Goal: Task Accomplishment & Management: Use online tool/utility

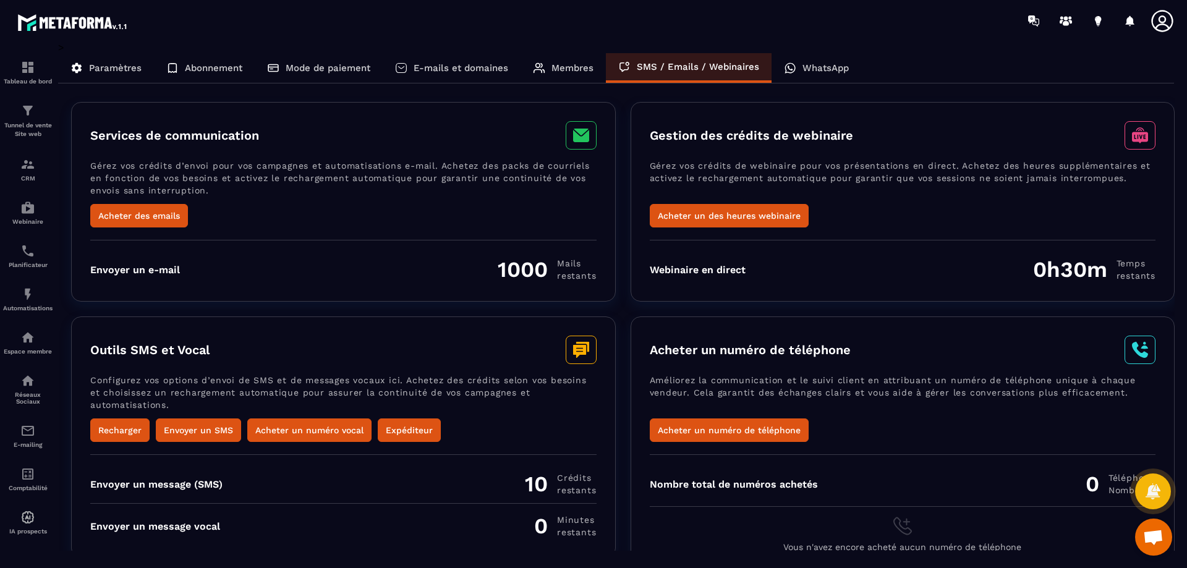
click at [809, 67] on p "WhatsApp" at bounding box center [825, 67] width 46 height 11
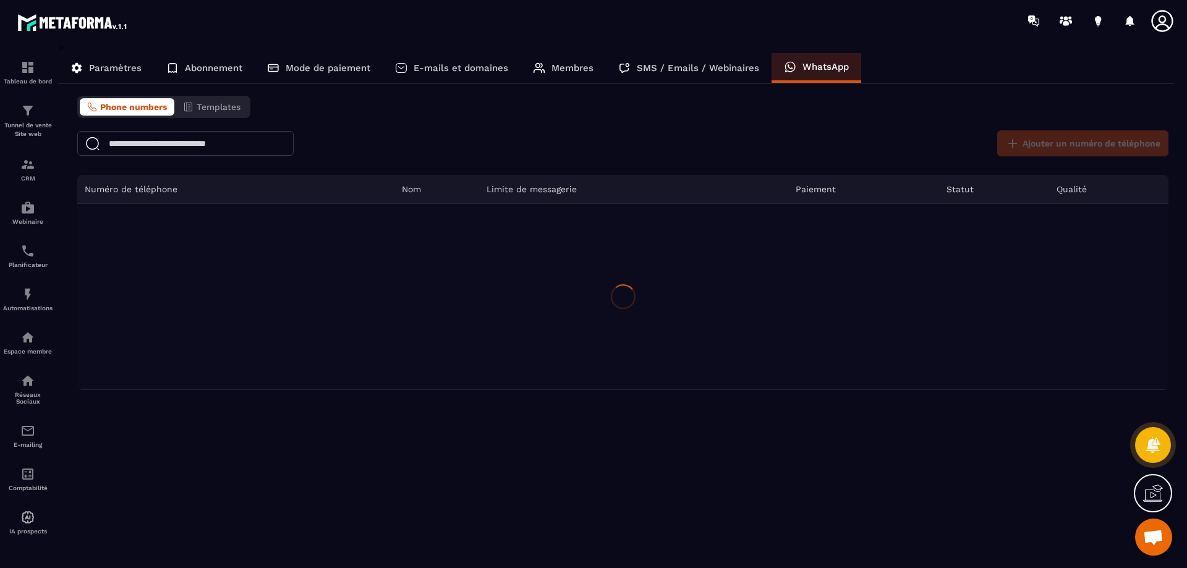
click at [114, 69] on p "Paramètres" at bounding box center [115, 67] width 53 height 11
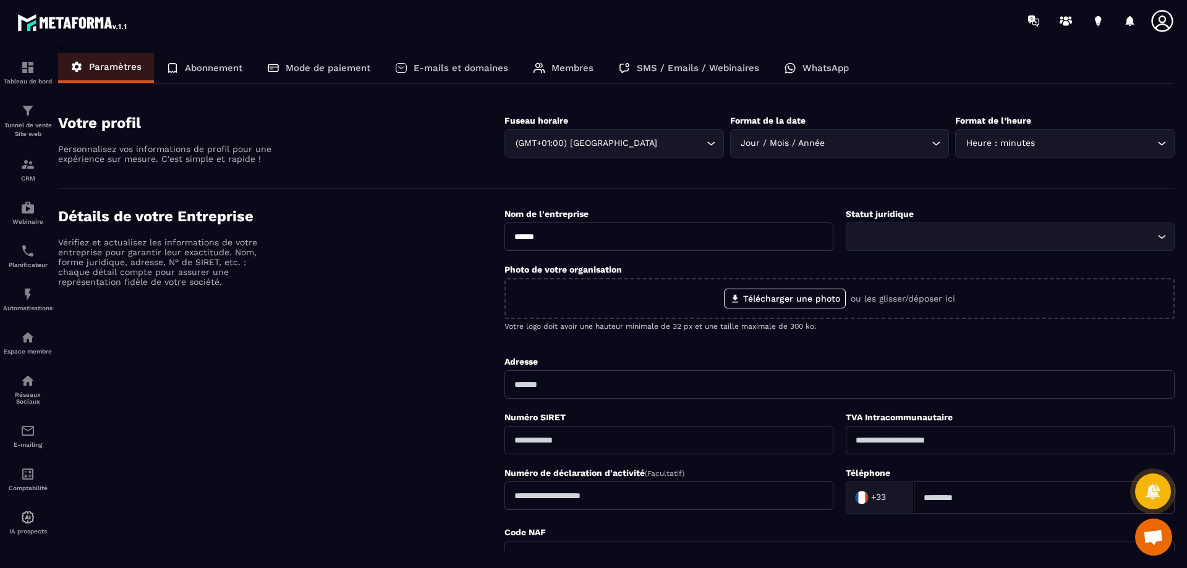
click at [456, 79] on div "E-mails et domaines" at bounding box center [452, 68] width 138 height 30
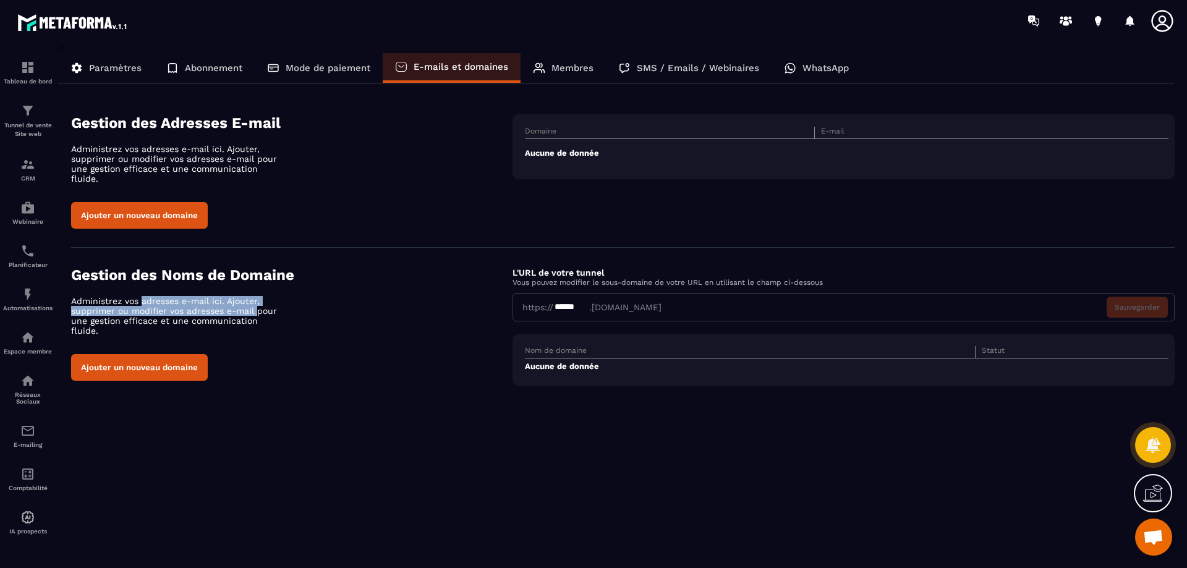
drag, startPoint x: 140, startPoint y: 293, endPoint x: 258, endPoint y: 299, distance: 117.6
click at [258, 299] on p "Administrez vos adresses e-mail ici. Ajouter, supprimer ou modifier vos adresse…" at bounding box center [179, 316] width 216 height 40
click at [159, 302] on p "Administrez vos adresses e-mail ici. Ajouter, supprimer ou modifier vos adresse…" at bounding box center [179, 316] width 216 height 40
drag, startPoint x: 224, startPoint y: 302, endPoint x: 256, endPoint y: 307, distance: 31.9
click at [256, 307] on p "Administrez vos adresses e-mail ici. Ajouter, supprimer ou modifier vos adresse…" at bounding box center [179, 316] width 216 height 40
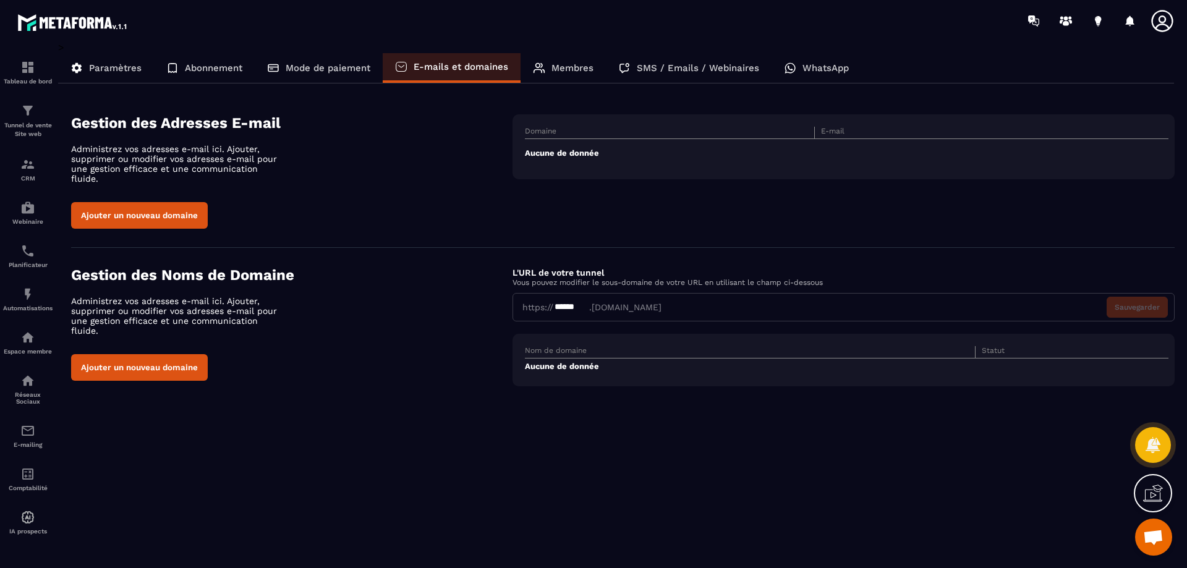
click at [260, 310] on p "Administrez vos adresses e-mail ici. Ajouter, supprimer ou modifier vos adresse…" at bounding box center [179, 316] width 216 height 40
click at [30, 521] on img at bounding box center [27, 517] width 15 height 15
click at [39, 480] on div "Comptabilité" at bounding box center [27, 479] width 49 height 25
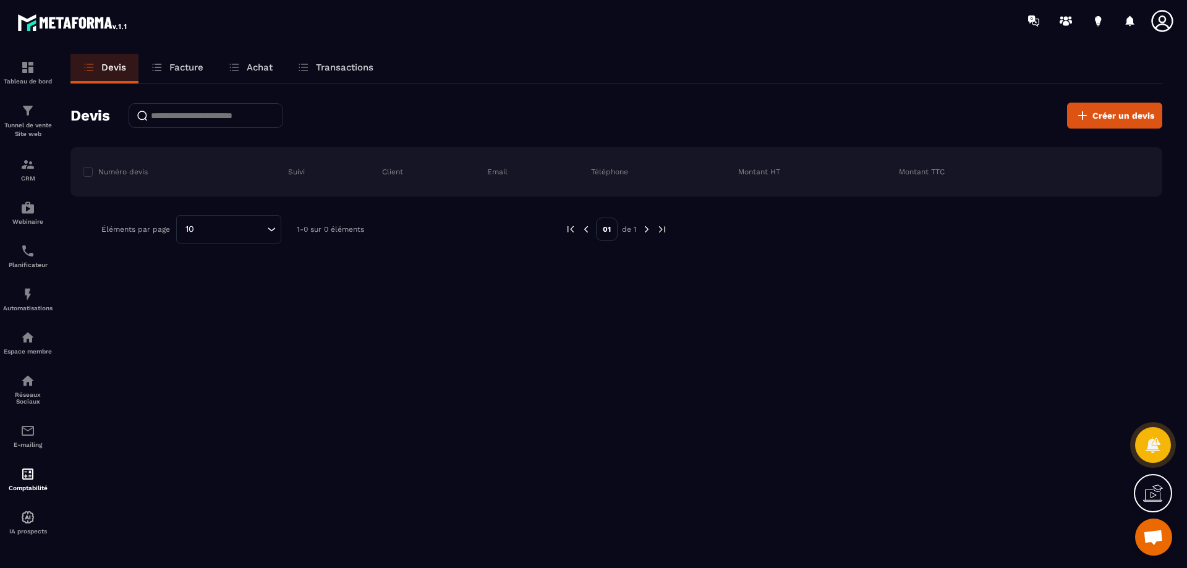
click at [192, 82] on link "Facture" at bounding box center [176, 69] width 77 height 30
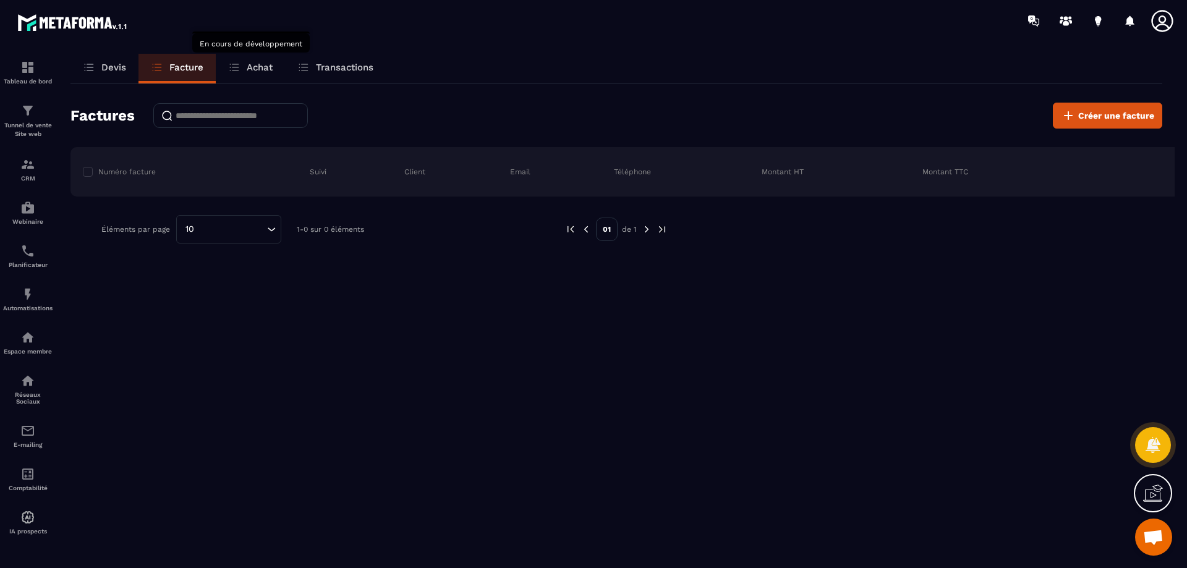
click at [239, 70] on icon at bounding box center [234, 67] width 12 height 12
click at [265, 67] on p "Achat" at bounding box center [260, 67] width 26 height 11
click at [339, 61] on div "Transactions" at bounding box center [335, 69] width 101 height 30
click at [1065, 116] on icon at bounding box center [1068, 115] width 15 height 15
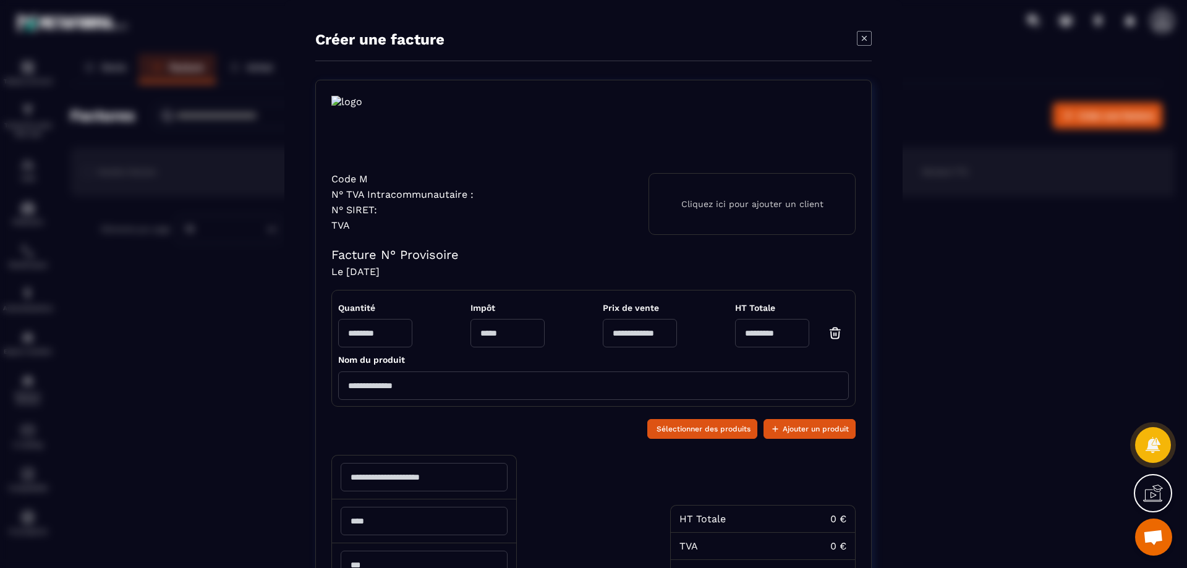
click at [368, 324] on input "Modal window" at bounding box center [375, 333] width 74 height 28
click at [483, 326] on div "Quantité Impôt Prix de vente HT Totale *" at bounding box center [593, 325] width 511 height 57
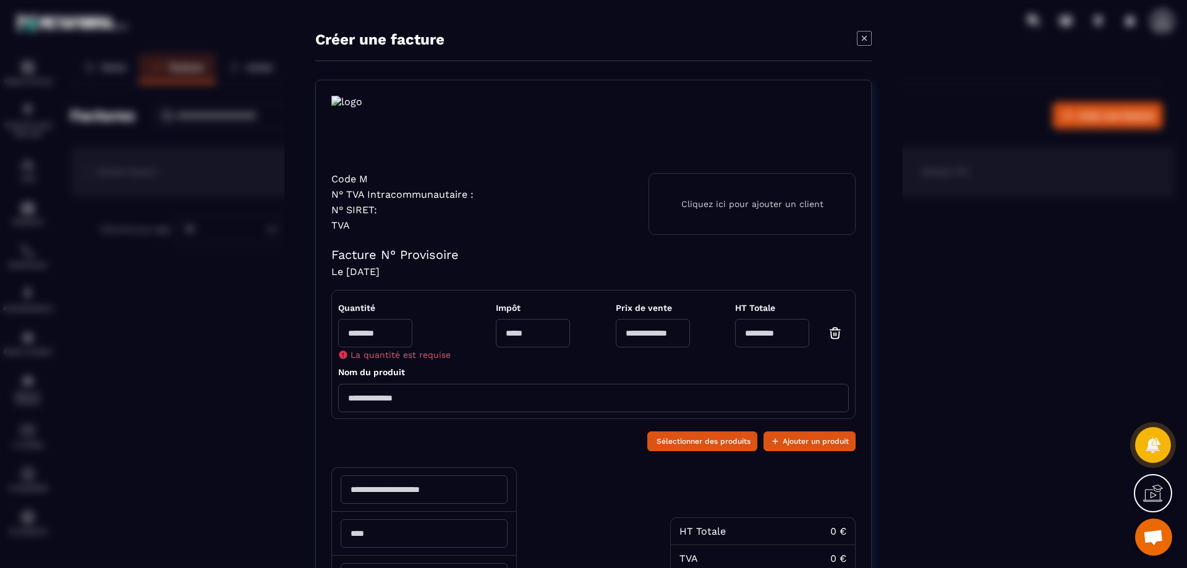
click at [616, 331] on input "Modal window" at bounding box center [653, 333] width 74 height 28
click at [735, 336] on input "*" at bounding box center [772, 333] width 74 height 28
click at [360, 399] on input "Modal window" at bounding box center [593, 398] width 511 height 28
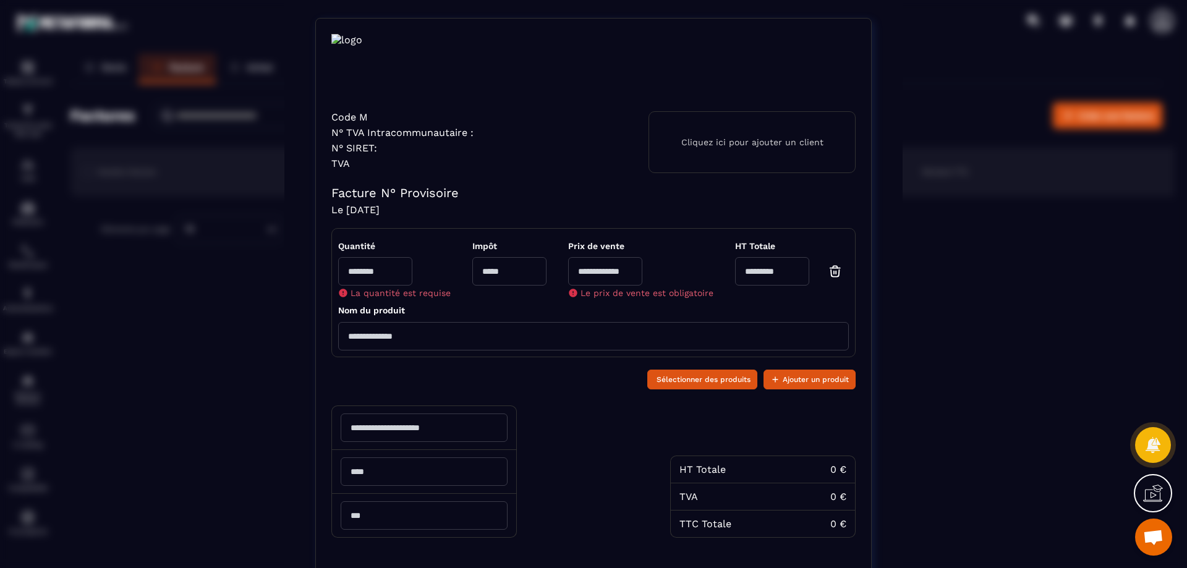
scroll to position [158, 0]
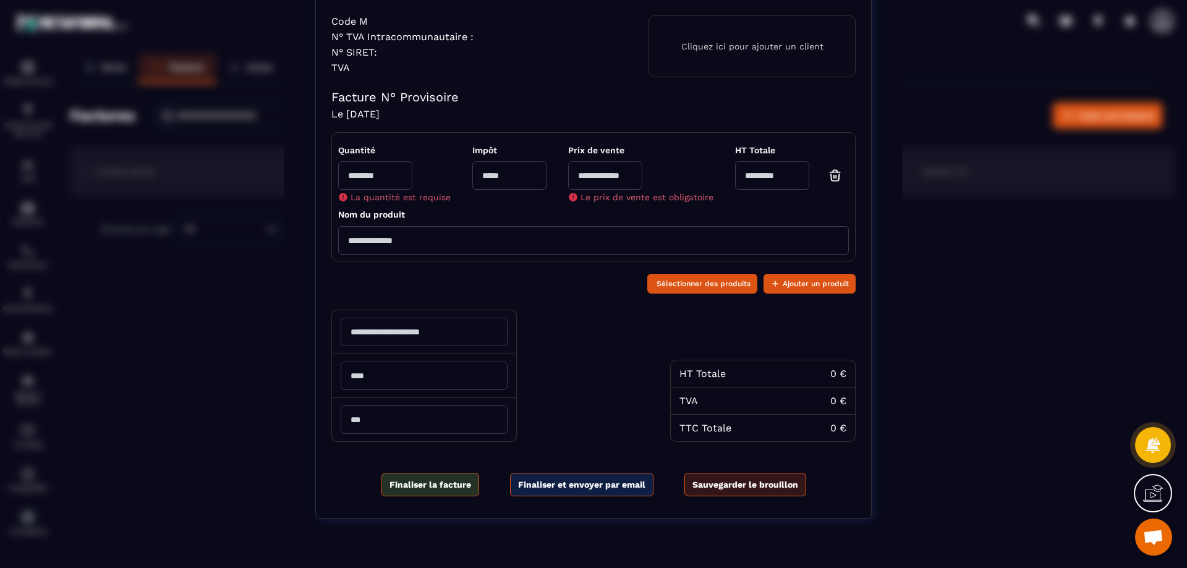
click at [401, 334] on input "Modal window" at bounding box center [424, 332] width 167 height 28
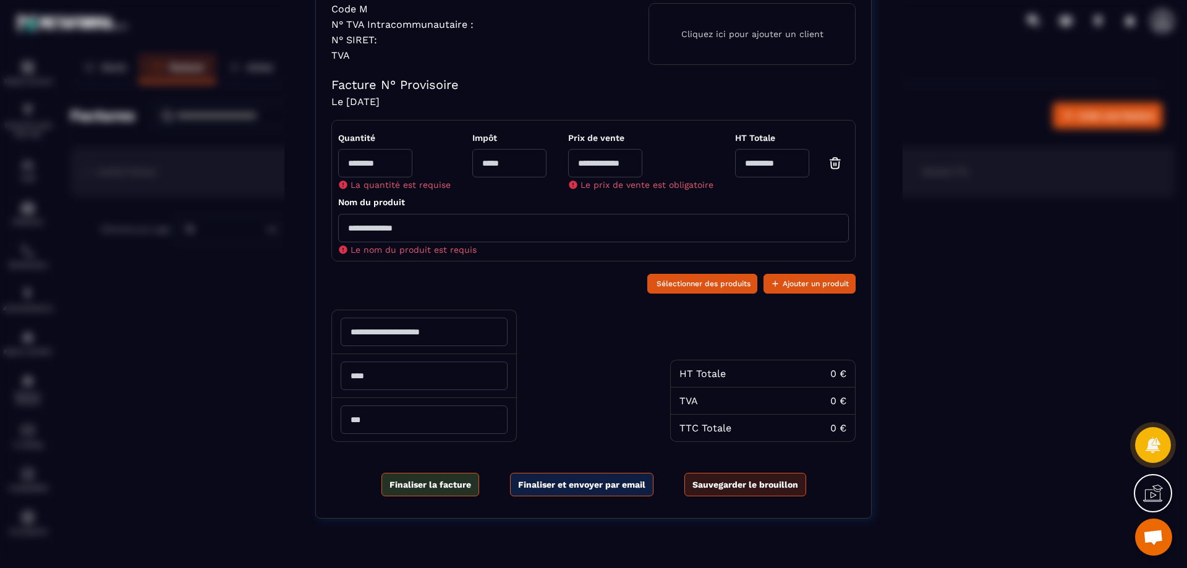
scroll to position [0, 0]
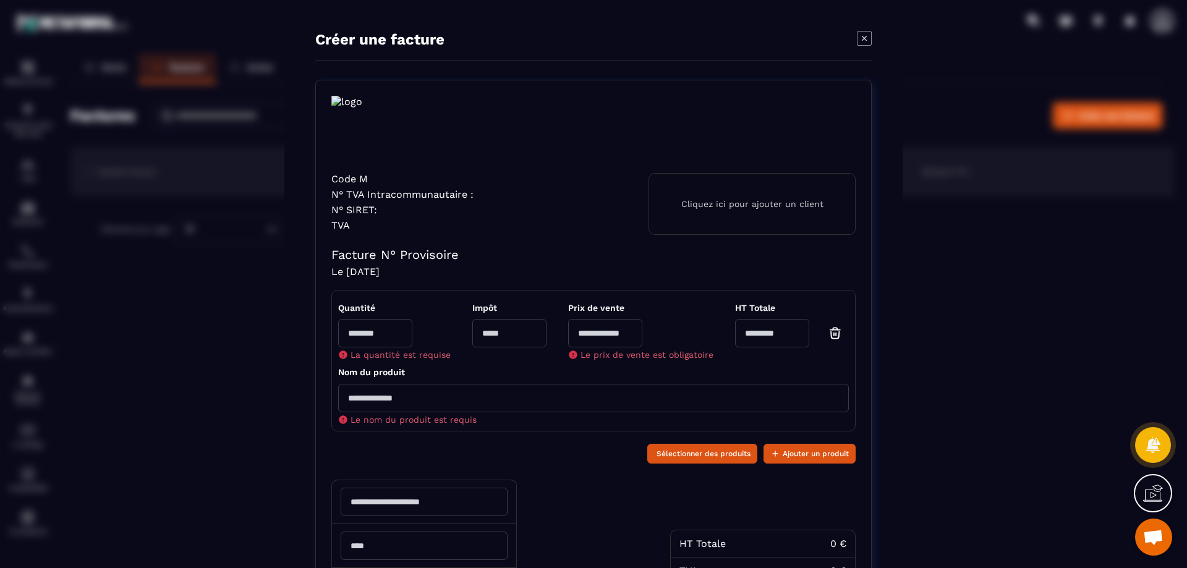
click at [764, 205] on p "Cliquez ici pour ajouter un client" at bounding box center [752, 204] width 142 height 10
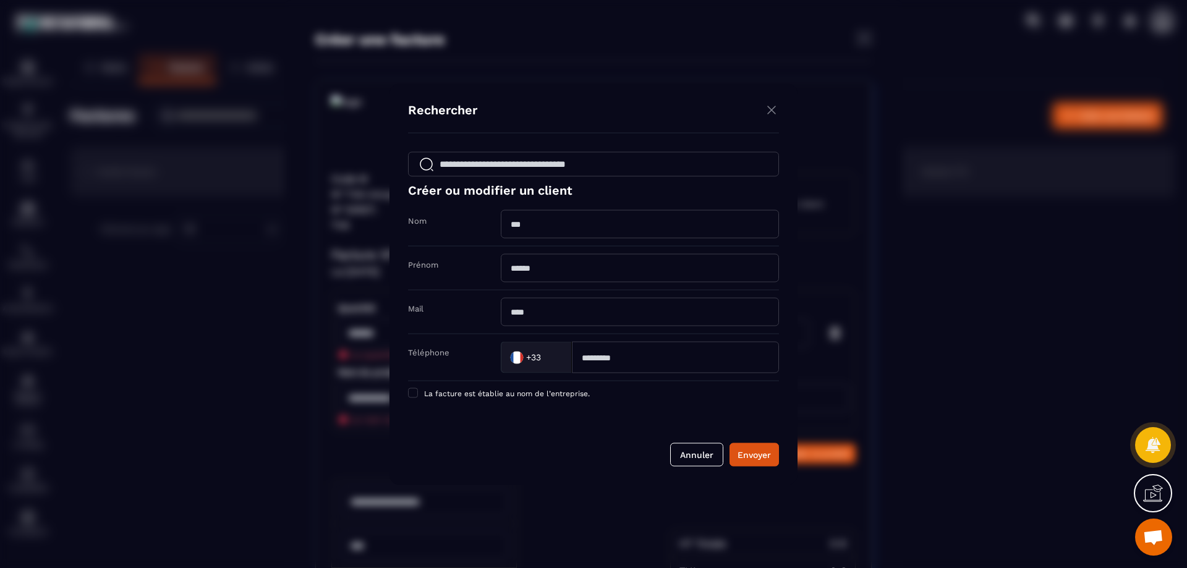
click at [579, 224] on input "Modal window" at bounding box center [640, 224] width 278 height 28
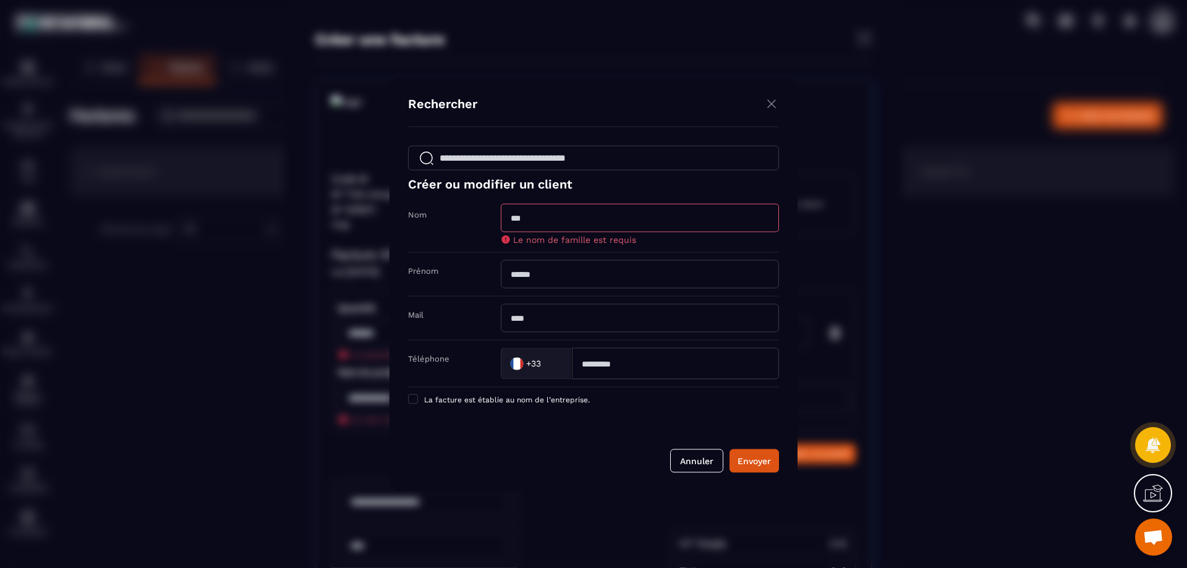
click at [545, 257] on div "Prénom" at bounding box center [593, 274] width 371 height 44
click at [768, 104] on img "Modal window" at bounding box center [771, 103] width 15 height 15
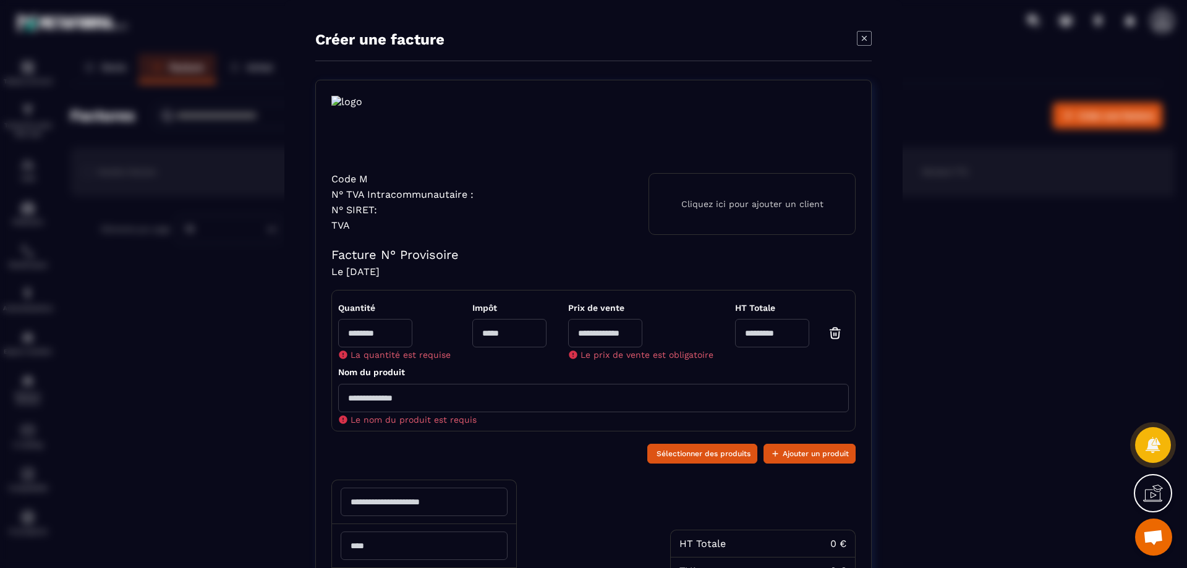
click at [861, 41] on icon "Modal window" at bounding box center [864, 38] width 15 height 15
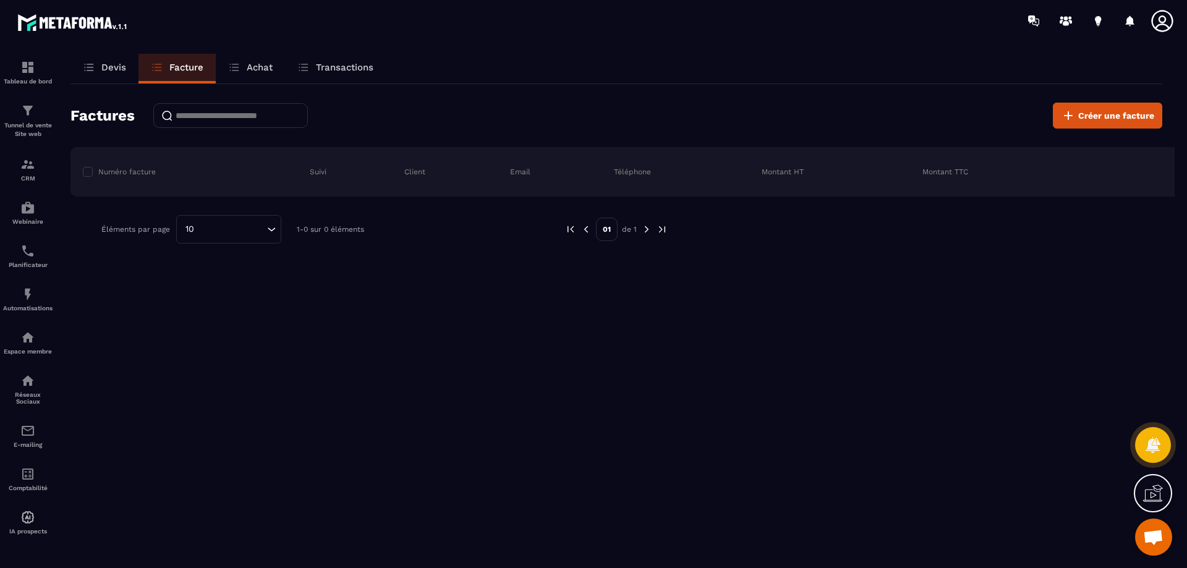
click at [1145, 496] on icon at bounding box center [1153, 493] width 20 height 20
click at [884, 376] on icon at bounding box center [885, 375] width 15 height 15
click at [15, 214] on div "Webinaire" at bounding box center [27, 212] width 49 height 25
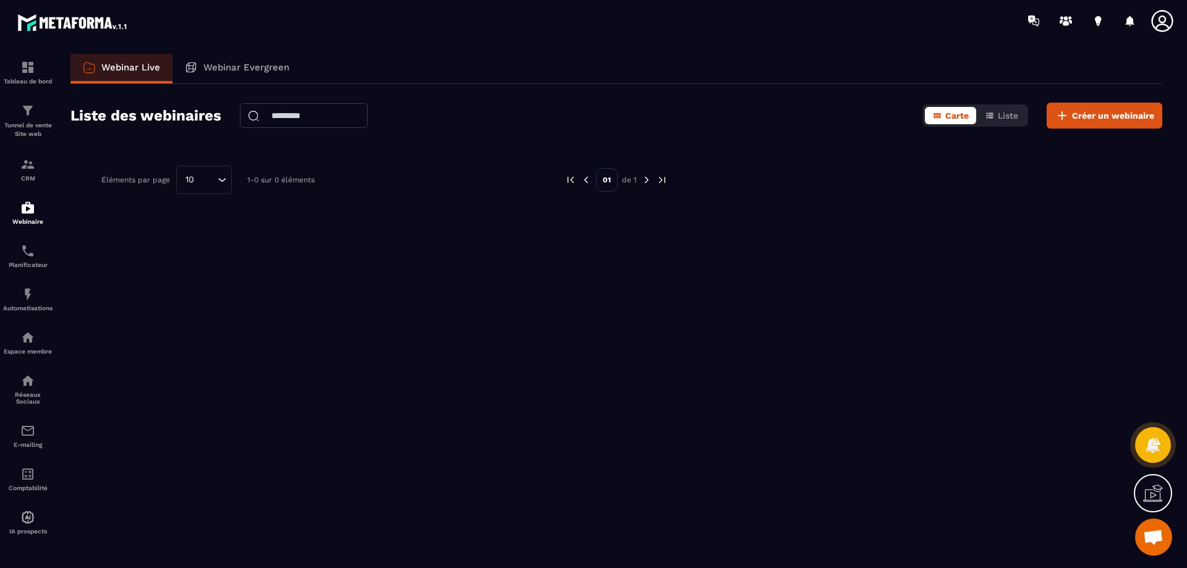
click at [224, 79] on div "Webinar Evergreen" at bounding box center [236, 69] width 129 height 30
click at [227, 74] on div "Webinar Evergreen" at bounding box center [236, 69] width 129 height 30
click at [37, 259] on div "Planificateur" at bounding box center [27, 256] width 49 height 25
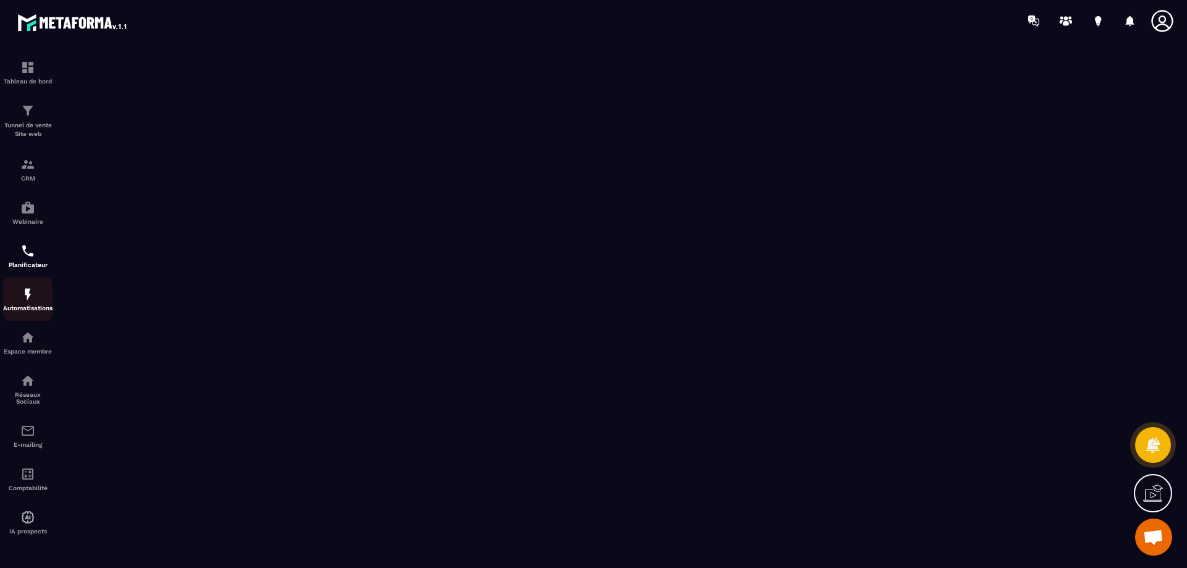
click at [32, 298] on img at bounding box center [27, 294] width 15 height 15
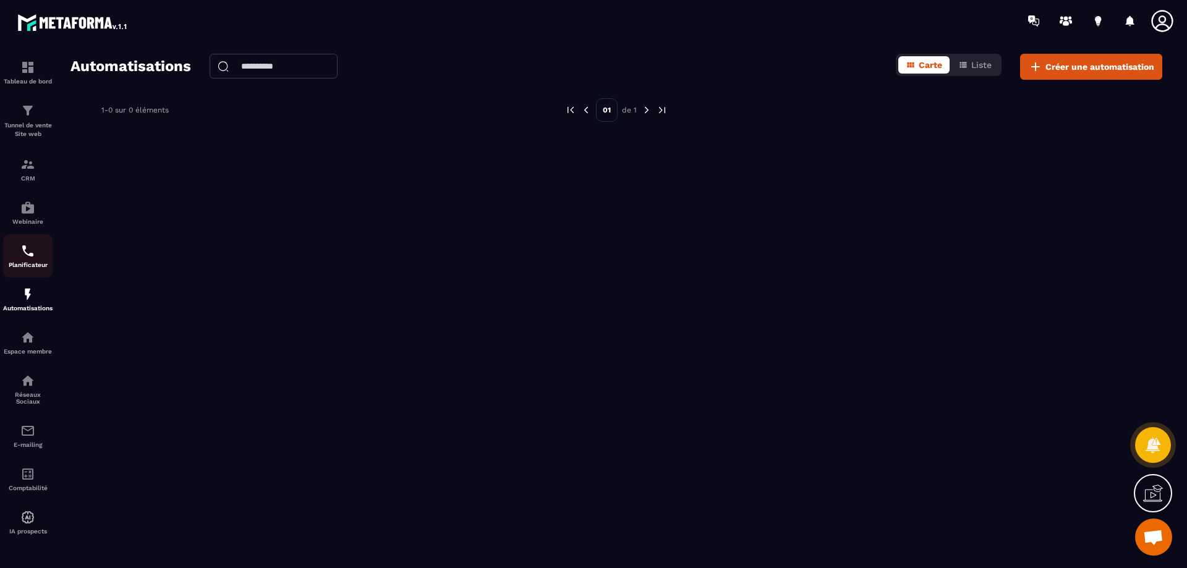
click at [30, 258] on div "Planificateur" at bounding box center [27, 256] width 49 height 25
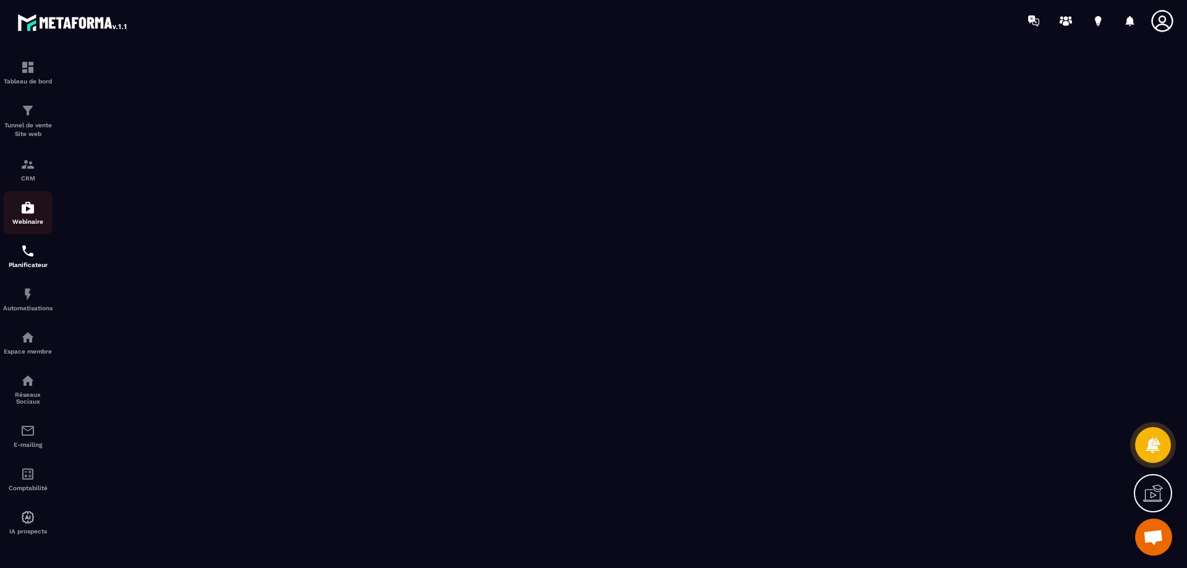
click at [20, 215] on div "Webinaire" at bounding box center [27, 212] width 49 height 25
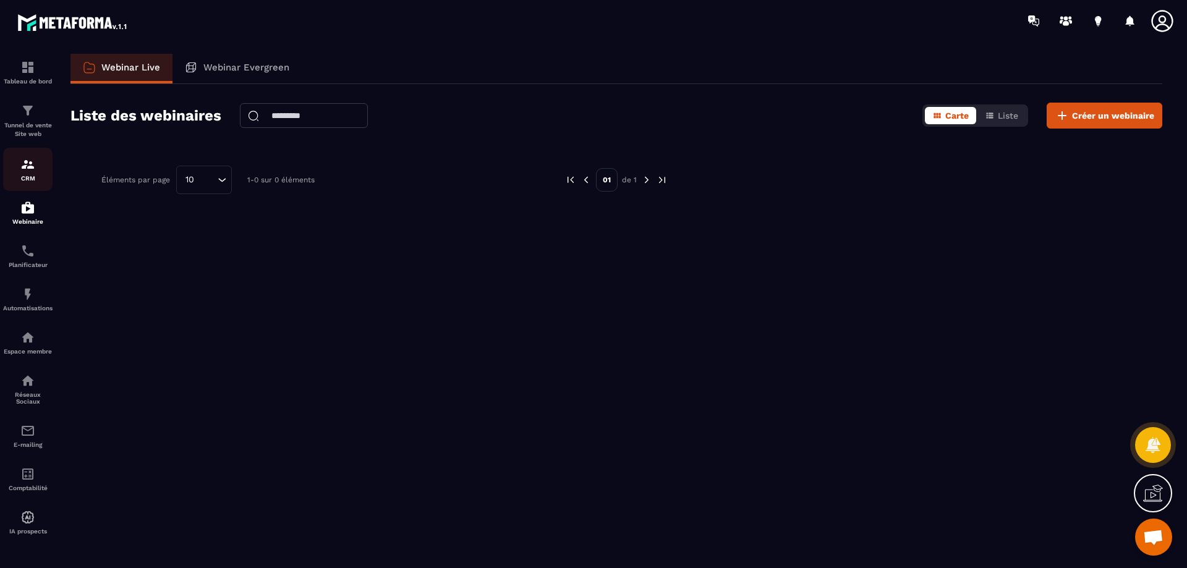
click at [22, 177] on p "CRM" at bounding box center [27, 178] width 49 height 7
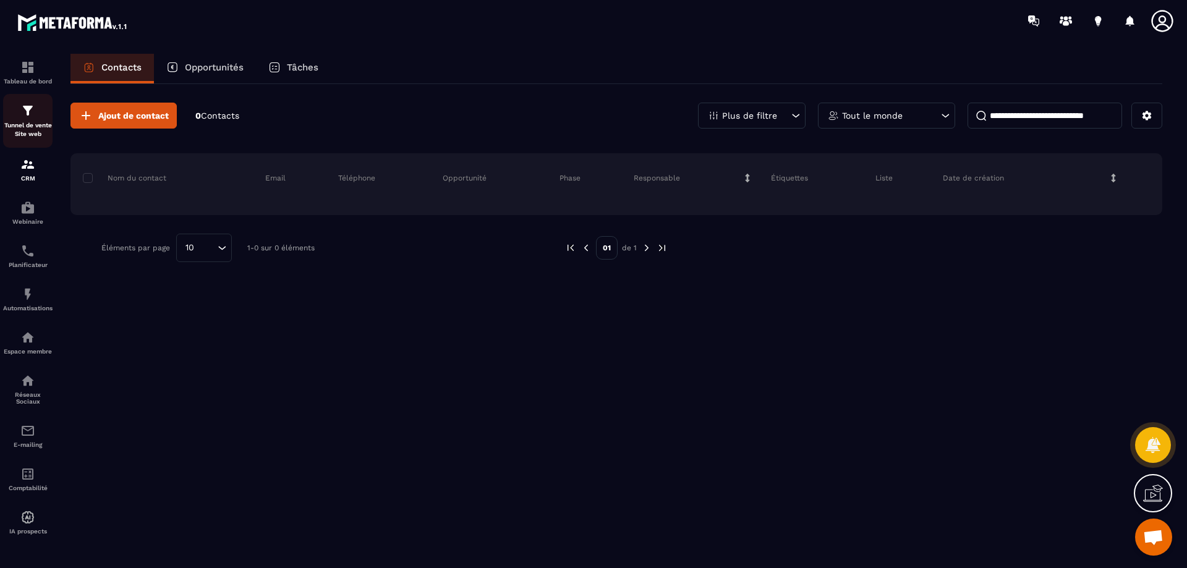
click at [28, 117] on img at bounding box center [27, 110] width 15 height 15
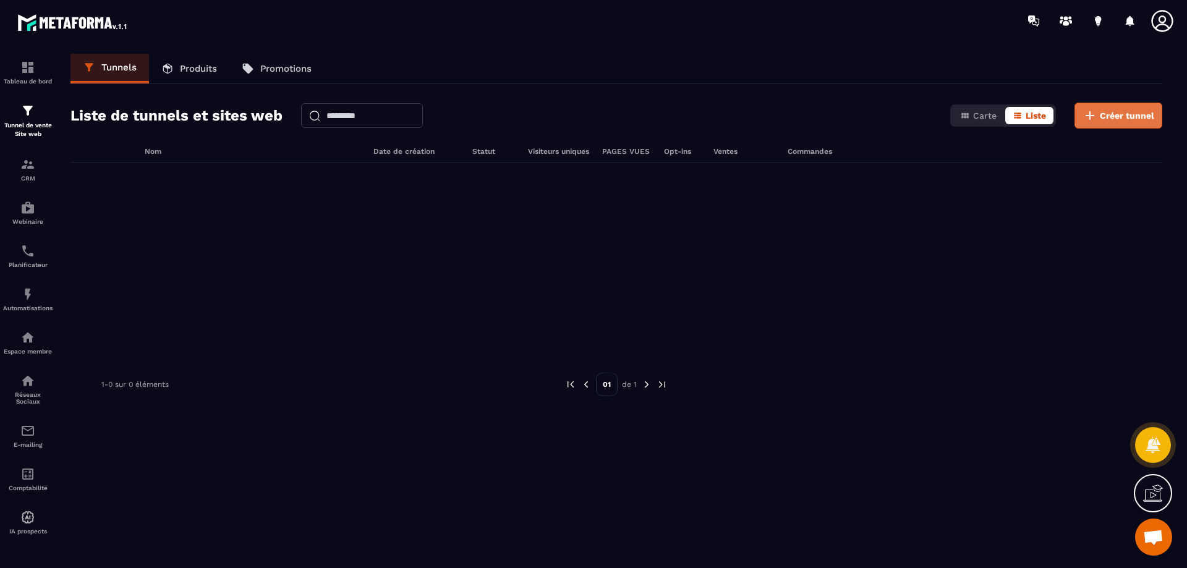
click at [1129, 117] on span "Créer tunnel" at bounding box center [1127, 115] width 54 height 12
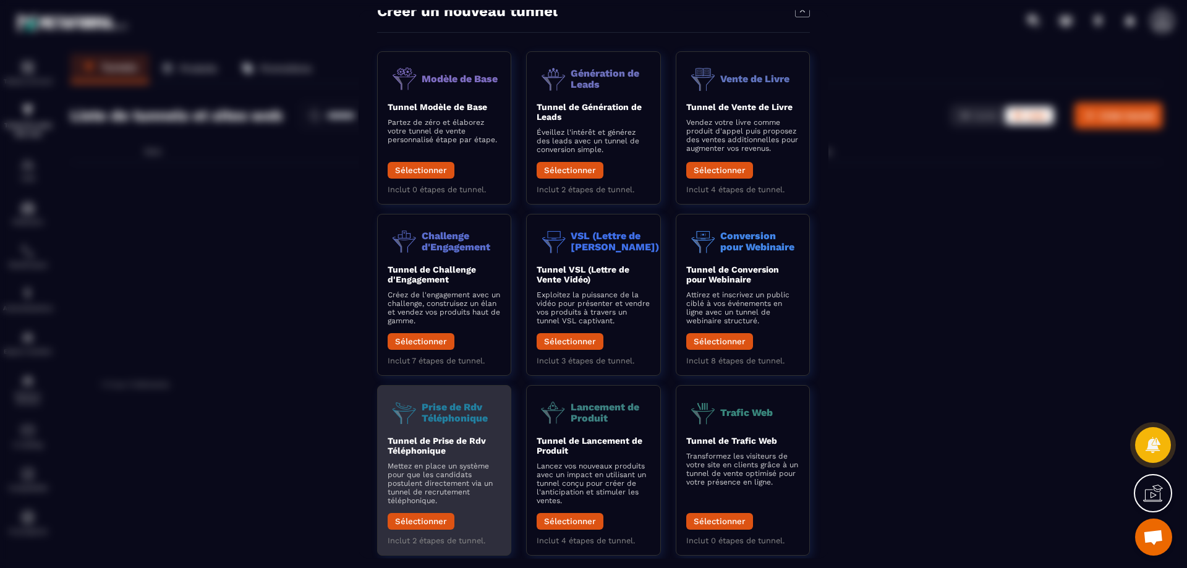
scroll to position [49, 0]
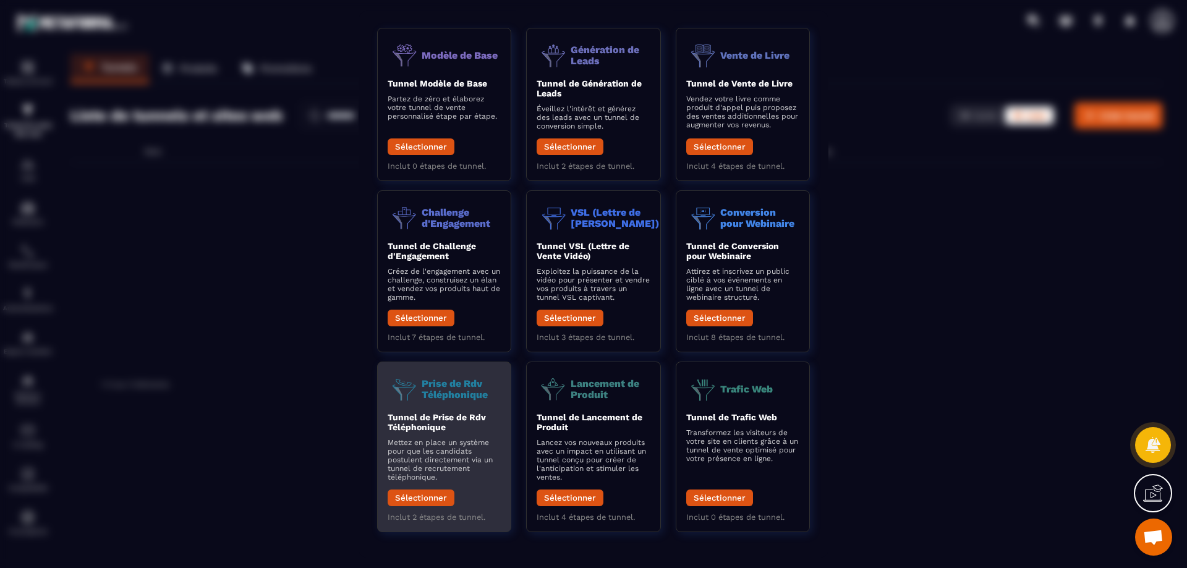
click at [434, 420] on b "Tunnel de Prise de Rdv Téléphonique" at bounding box center [437, 422] width 98 height 20
click at [429, 495] on button "Sélectionner" at bounding box center [421, 498] width 67 height 17
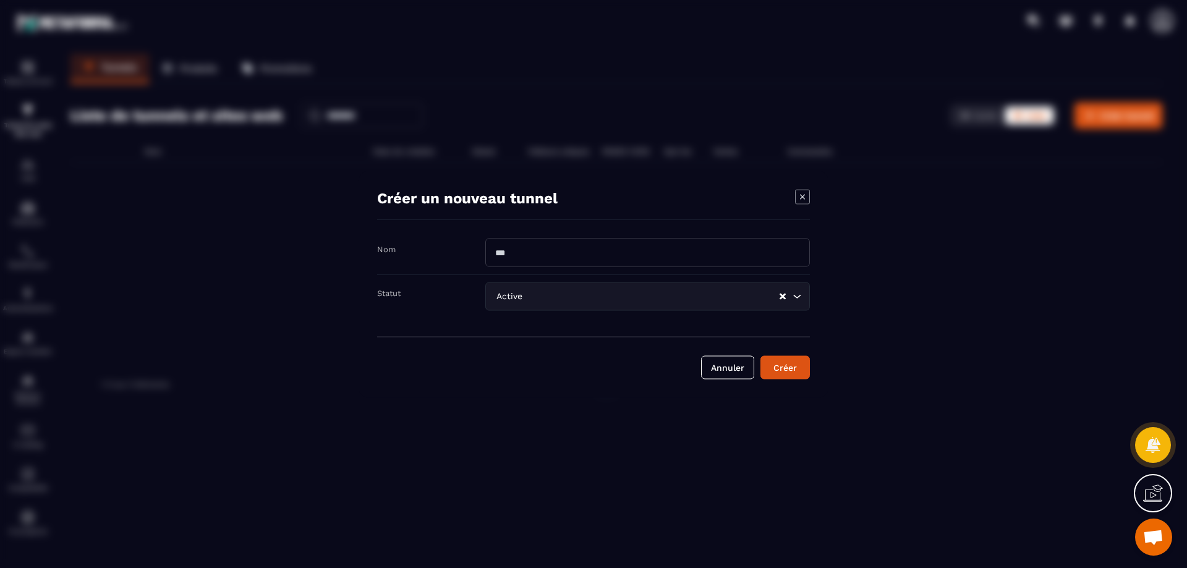
click at [558, 253] on input "Modal window" at bounding box center [647, 252] width 325 height 28
type input "*******"
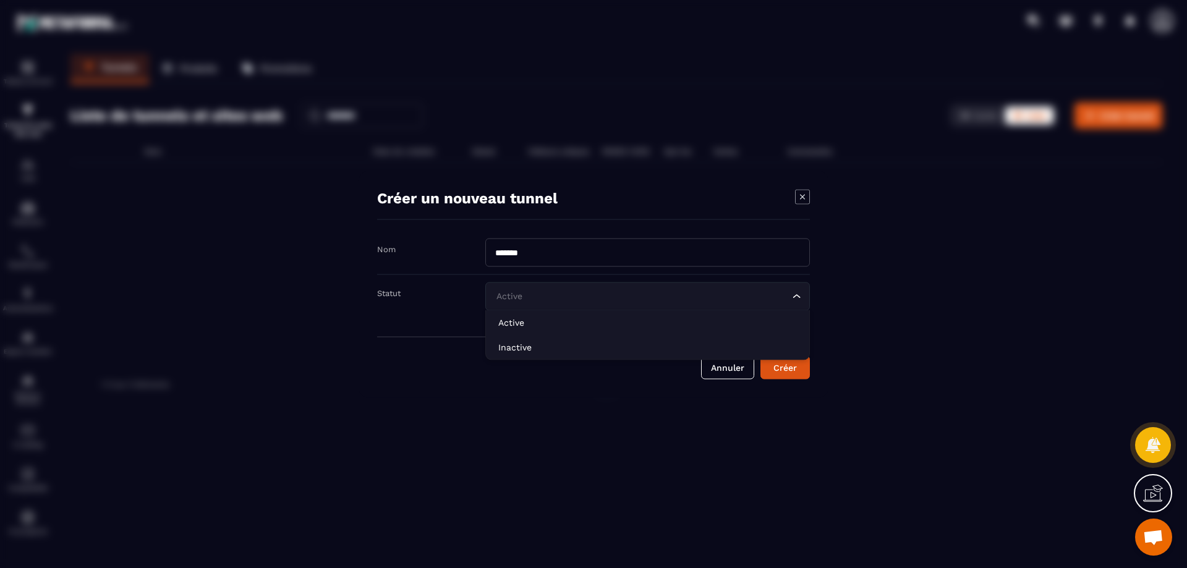
click at [555, 300] on input "Search for option" at bounding box center [641, 296] width 296 height 14
click at [864, 275] on div "Modal window" at bounding box center [593, 284] width 1187 height 568
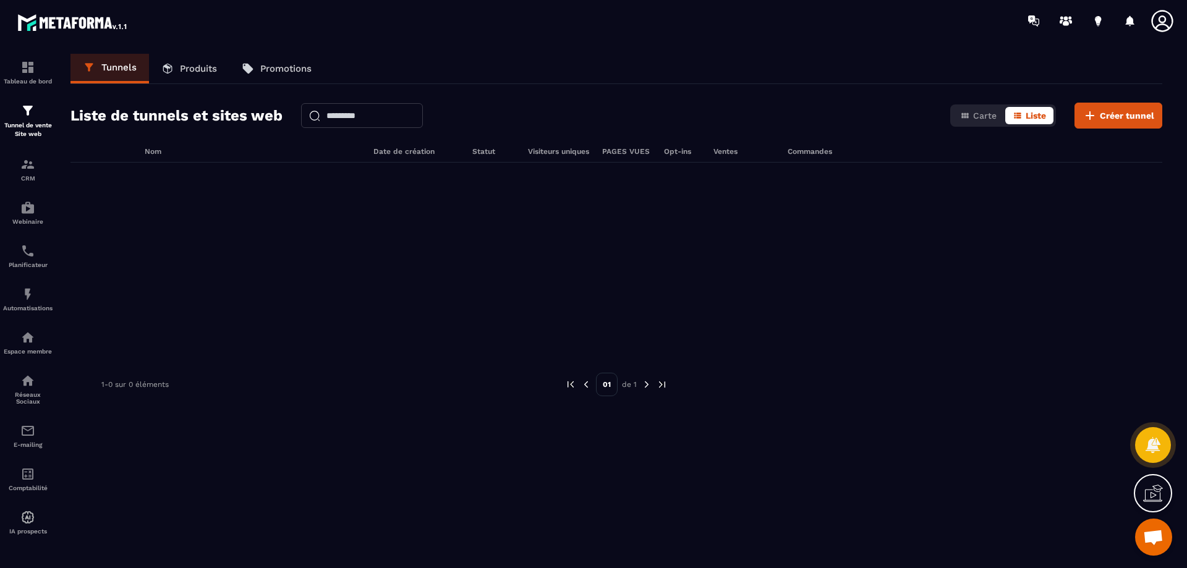
click at [646, 383] on img at bounding box center [646, 384] width 11 height 11
click at [589, 382] on img at bounding box center [585, 384] width 11 height 11
click at [240, 252] on div at bounding box center [616, 255] width 1092 height 185
click at [342, 113] on input "text" at bounding box center [362, 115] width 122 height 25
click at [561, 256] on div at bounding box center [616, 255] width 1092 height 185
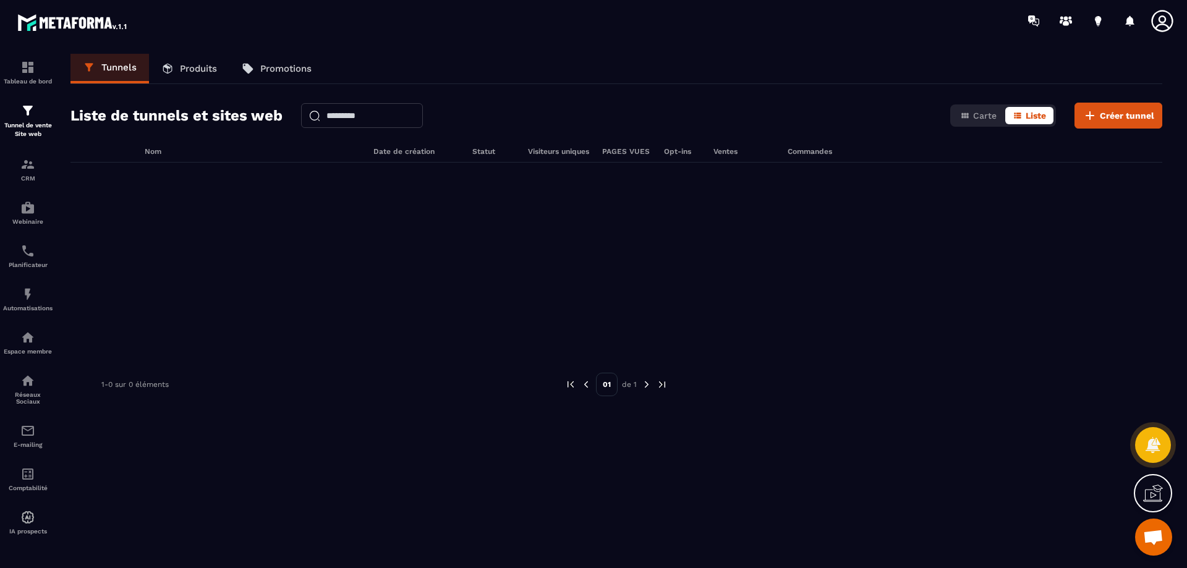
click at [642, 383] on img at bounding box center [646, 384] width 11 height 11
click at [408, 147] on h6 "Date de création" at bounding box center [416, 151] width 87 height 9
click at [569, 153] on h6 "Visiteurs uniques" at bounding box center [559, 151] width 62 height 9
drag, startPoint x: 691, startPoint y: 159, endPoint x: 752, endPoint y: 159, distance: 61.2
click at [692, 159] on div "Nom Date de création Statut Visiteurs uniques PAGES VUES Opt-ins Ventes Command…" at bounding box center [616, 154] width 1092 height 15
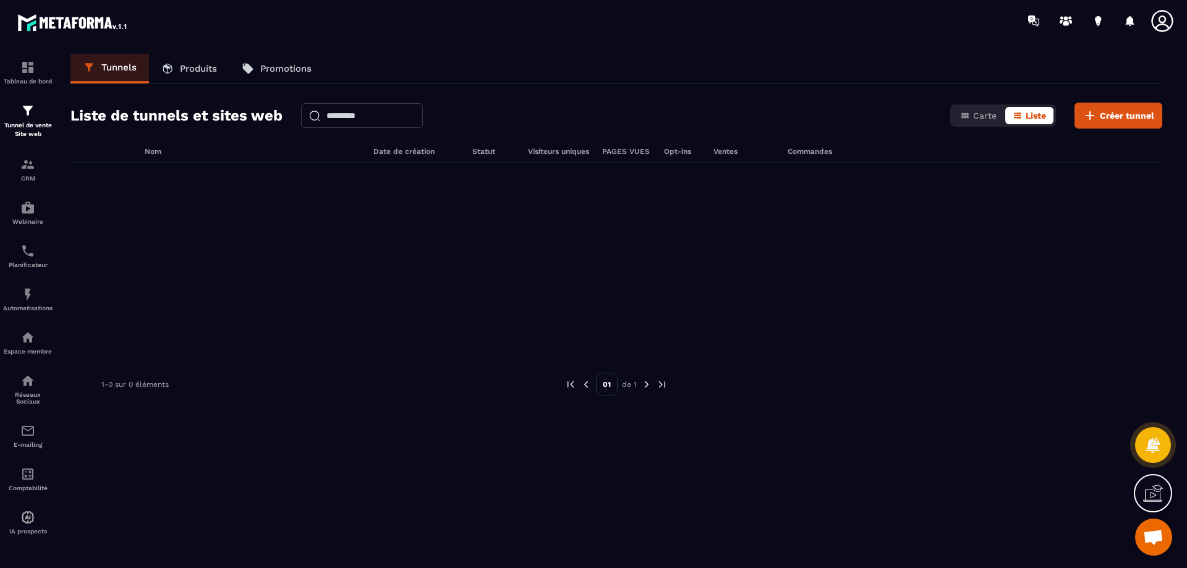
drag, startPoint x: 760, startPoint y: 159, endPoint x: 773, endPoint y: 161, distance: 12.6
click at [761, 159] on div "Nom Date de création Statut Visiteurs uniques PAGES VUES Opt-ins Ventes Command…" at bounding box center [616, 154] width 1092 height 15
click at [210, 72] on p "Produits" at bounding box center [198, 68] width 37 height 11
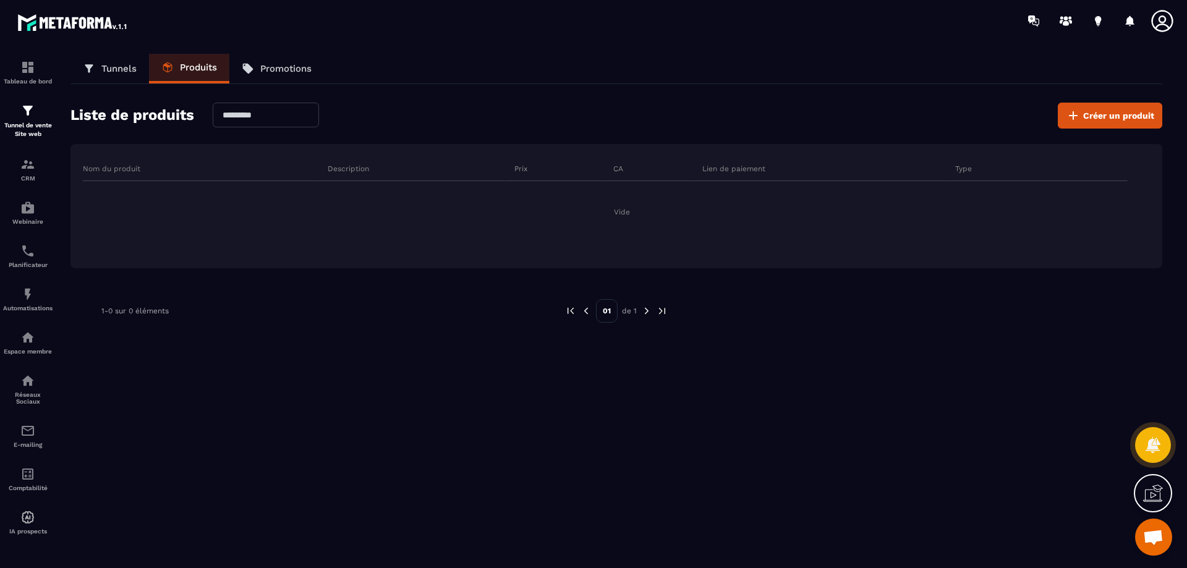
click at [113, 70] on p "Tunnels" at bounding box center [118, 68] width 35 height 11
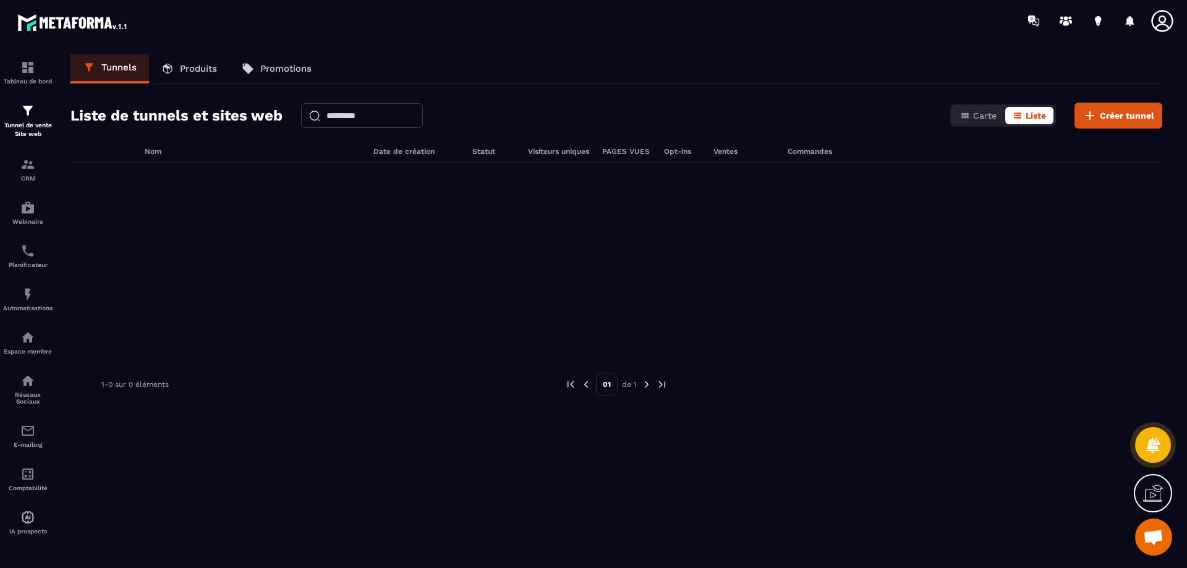
click at [270, 69] on p "Promotions" at bounding box center [285, 68] width 51 height 11
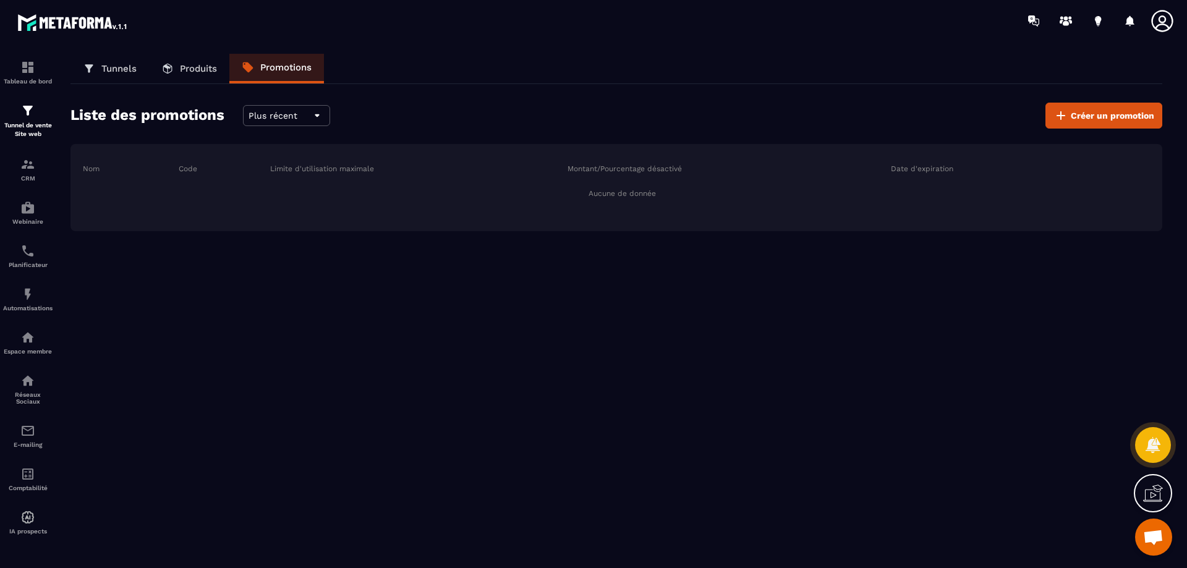
click at [100, 71] on link "Tunnels" at bounding box center [109, 69] width 79 height 30
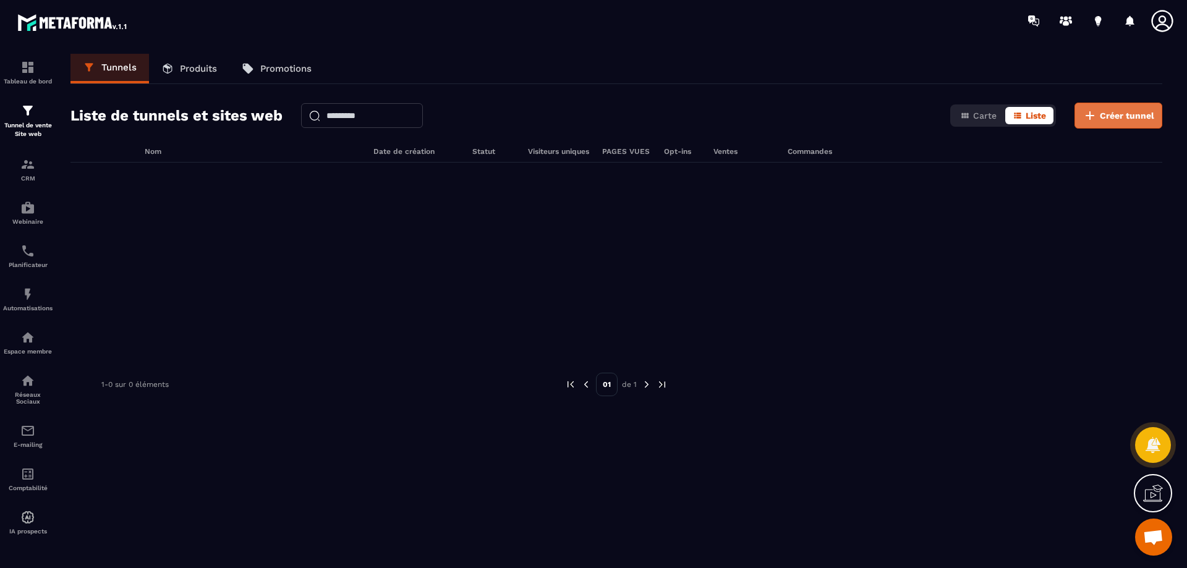
click at [1104, 119] on span "Créer tunnel" at bounding box center [1127, 115] width 54 height 12
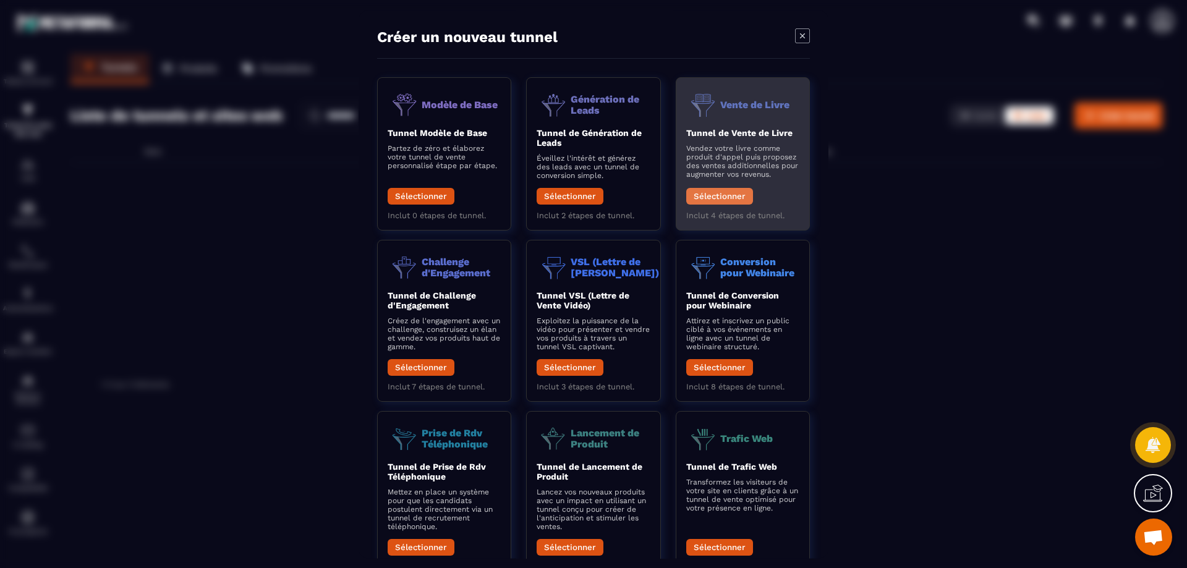
click at [717, 198] on button "Sélectionner" at bounding box center [719, 196] width 67 height 17
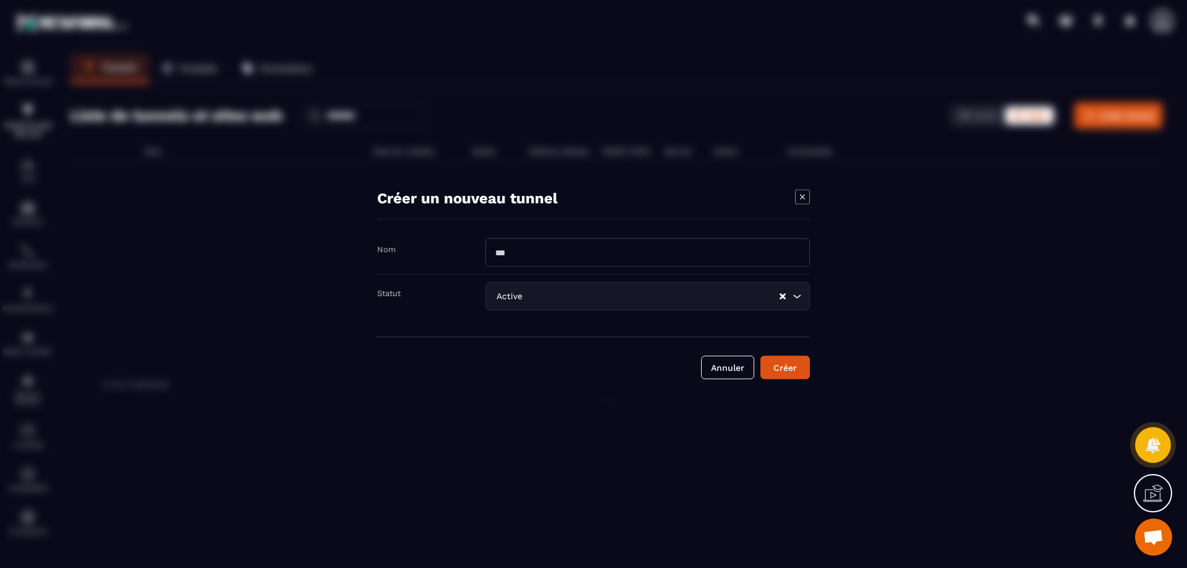
click at [559, 255] on input "Modal window" at bounding box center [647, 252] width 325 height 28
type input "*****"
click at [796, 371] on div "Créer" at bounding box center [784, 367] width 33 height 12
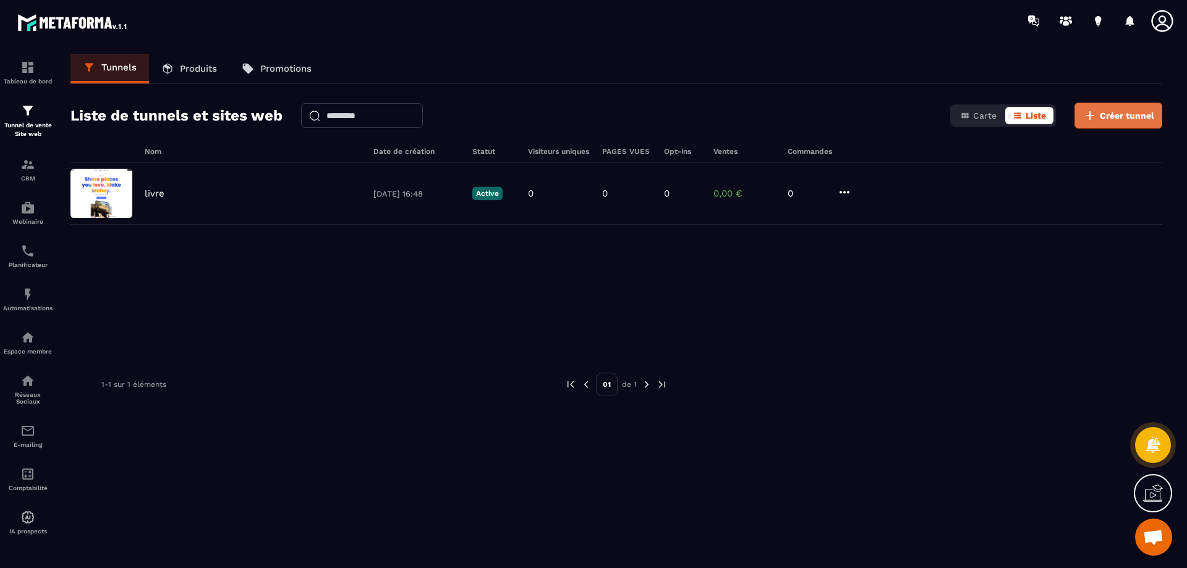
click at [1136, 119] on span "Créer tunnel" at bounding box center [1127, 115] width 54 height 12
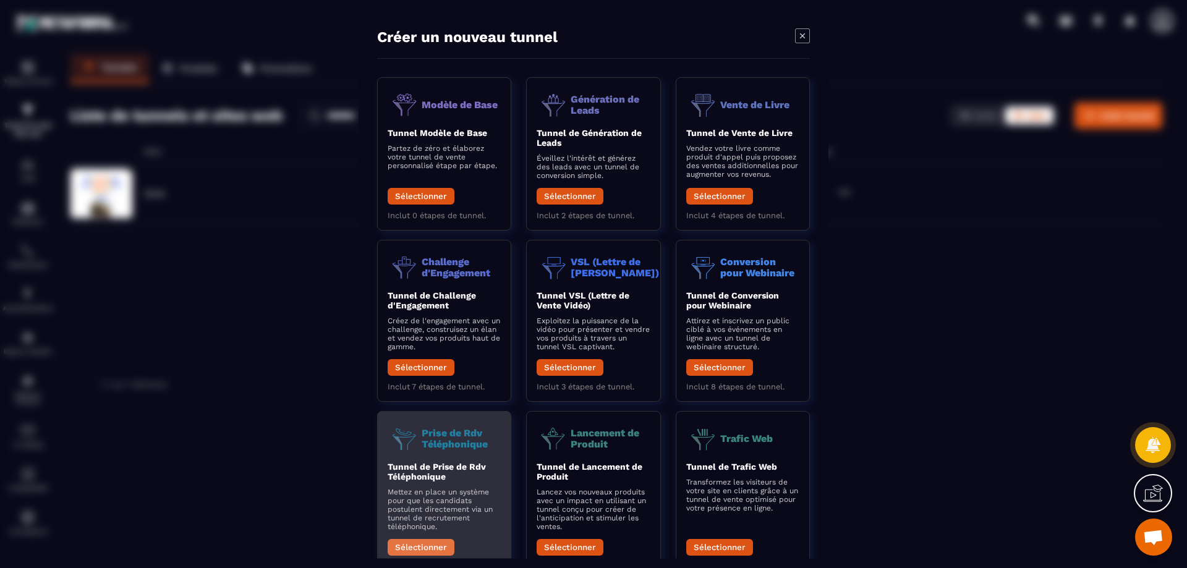
click at [421, 545] on button "Sélectionner" at bounding box center [421, 547] width 67 height 17
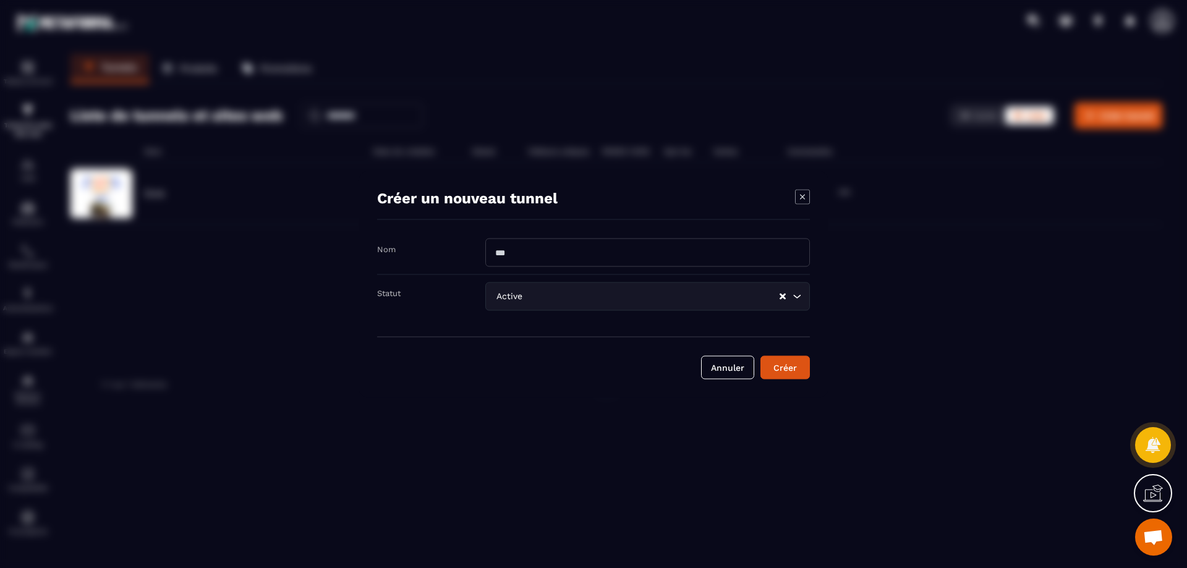
click at [571, 255] on input "Modal window" at bounding box center [647, 252] width 325 height 28
type input "*******"
click at [794, 366] on div "Créer" at bounding box center [784, 367] width 33 height 12
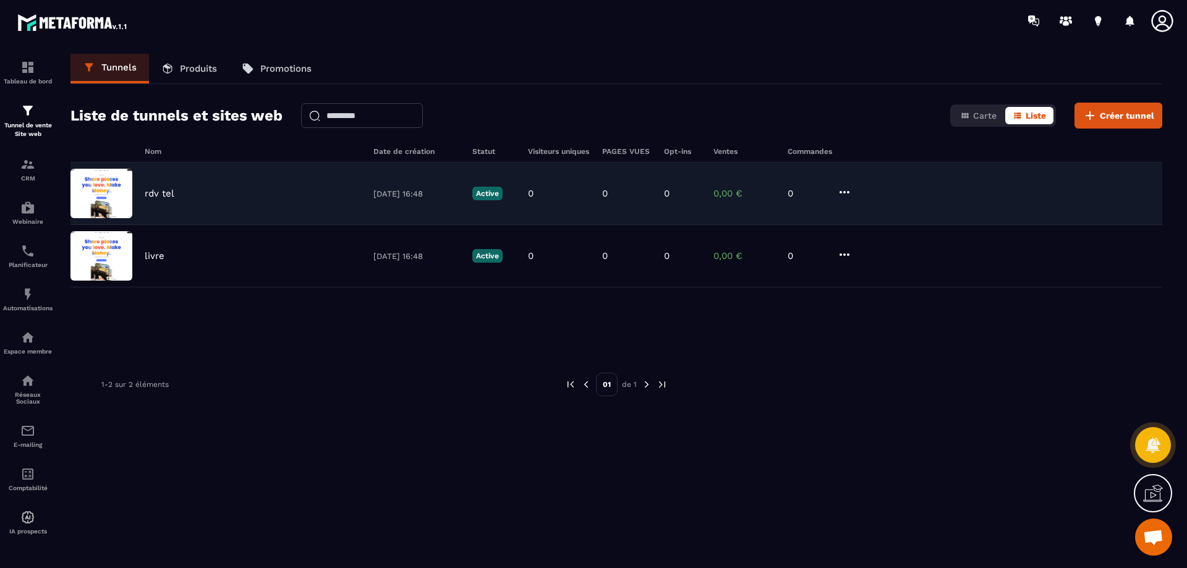
click at [164, 193] on p "rdv tel" at bounding box center [160, 193] width 30 height 11
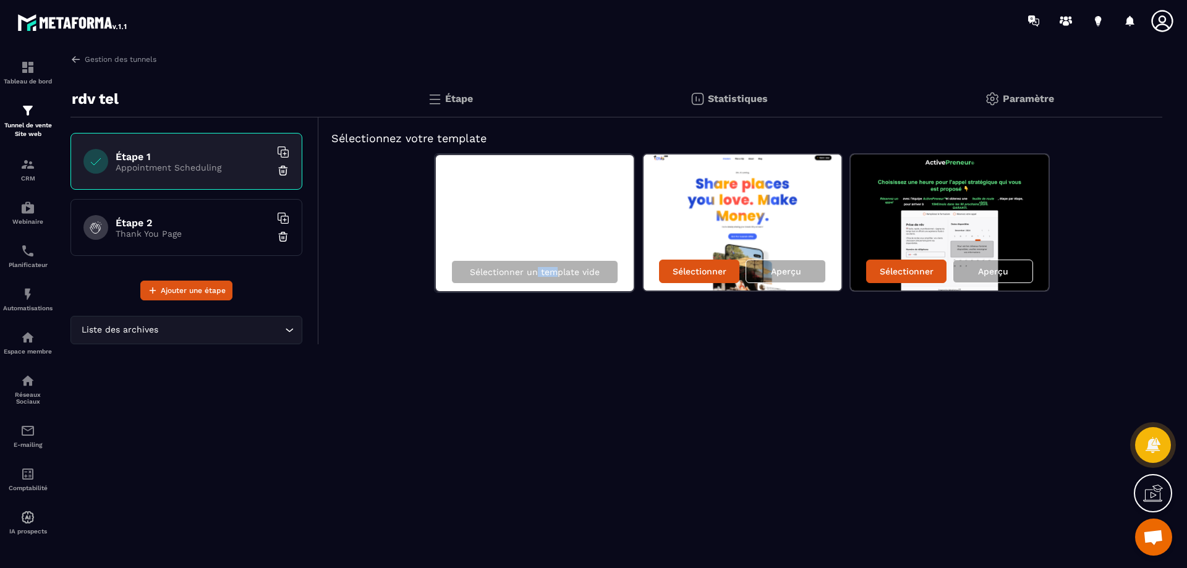
drag, startPoint x: 553, startPoint y: 274, endPoint x: 536, endPoint y: 410, distance: 137.7
click at [536, 410] on div "Gestion des tunnels rdv tel Étape 1 Appointment Scheduling Étape 2 Thank You Pa…" at bounding box center [616, 308] width 1116 height 509
click at [519, 272] on p "Sélectionner un template vide" at bounding box center [535, 272] width 130 height 10
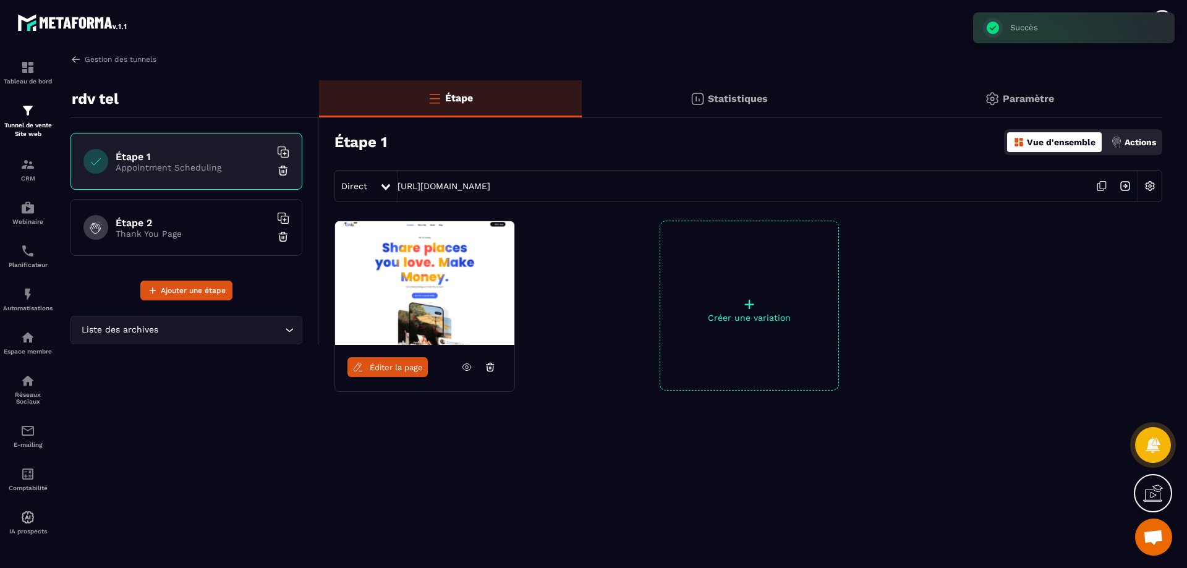
click at [393, 363] on span "Éditer la page" at bounding box center [396, 367] width 53 height 9
